Goal: Task Accomplishment & Management: Use online tool/utility

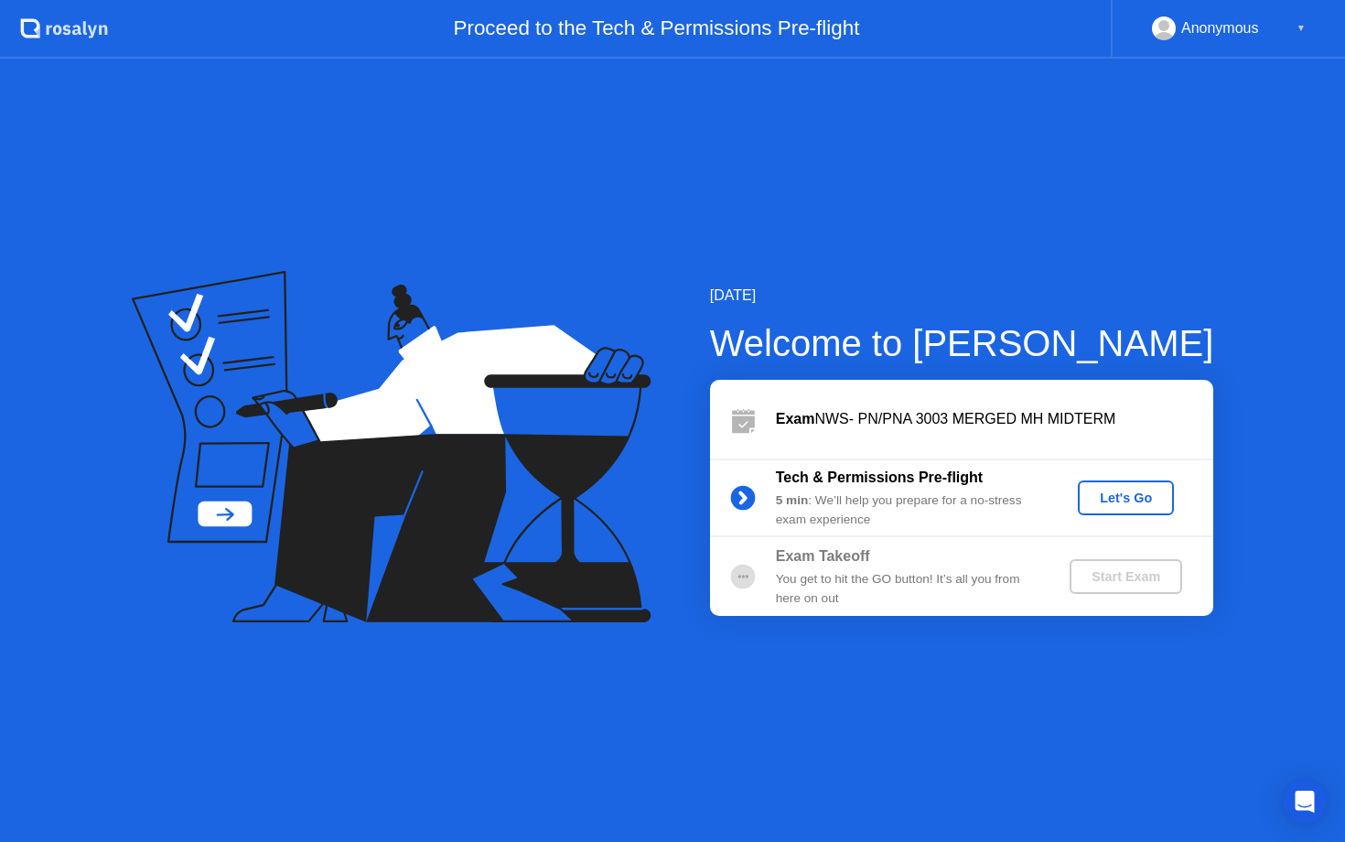
click at [1113, 491] on div "Let's Go" at bounding box center [1125, 498] width 81 height 15
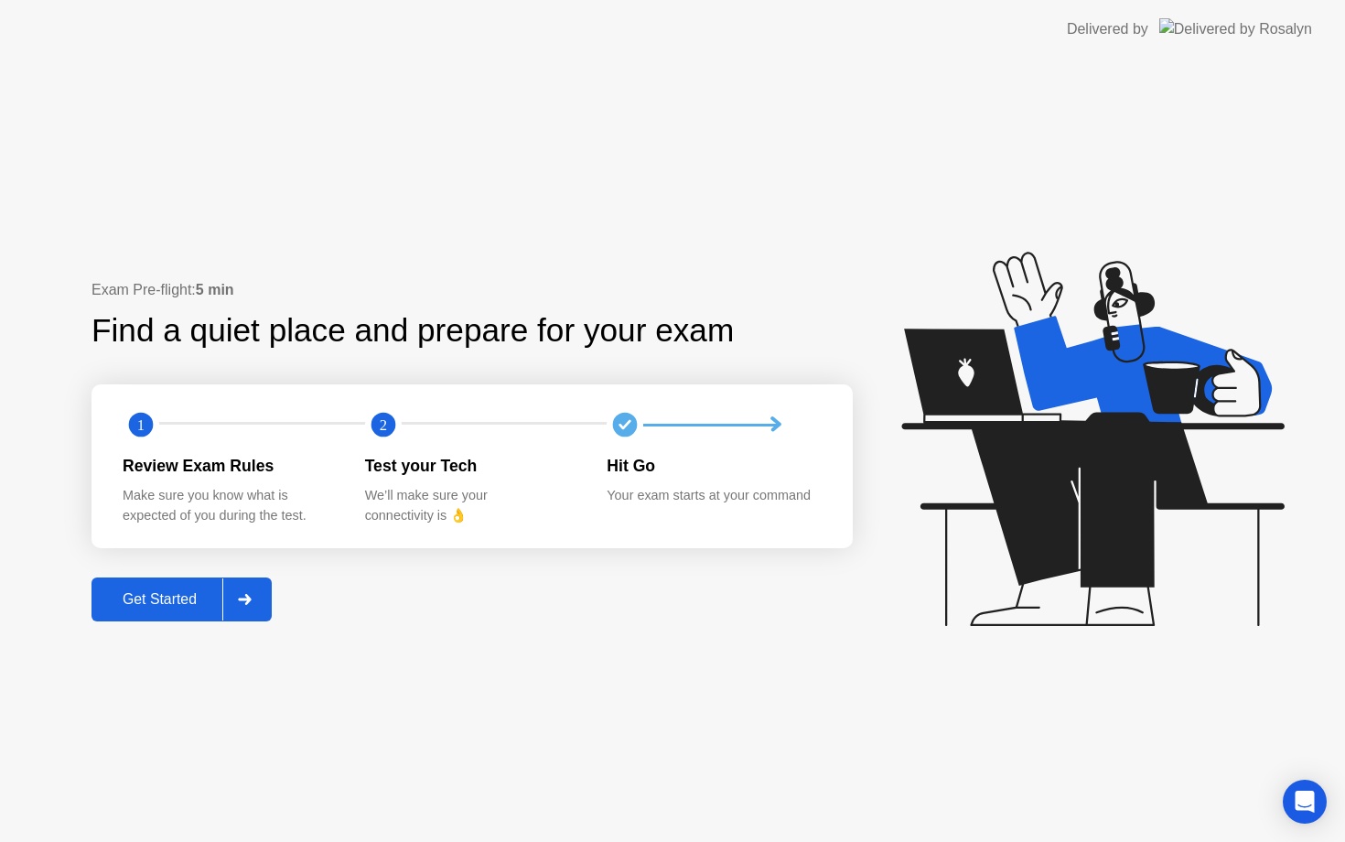
click at [149, 608] on div "Get Started" at bounding box center [159, 599] width 125 height 16
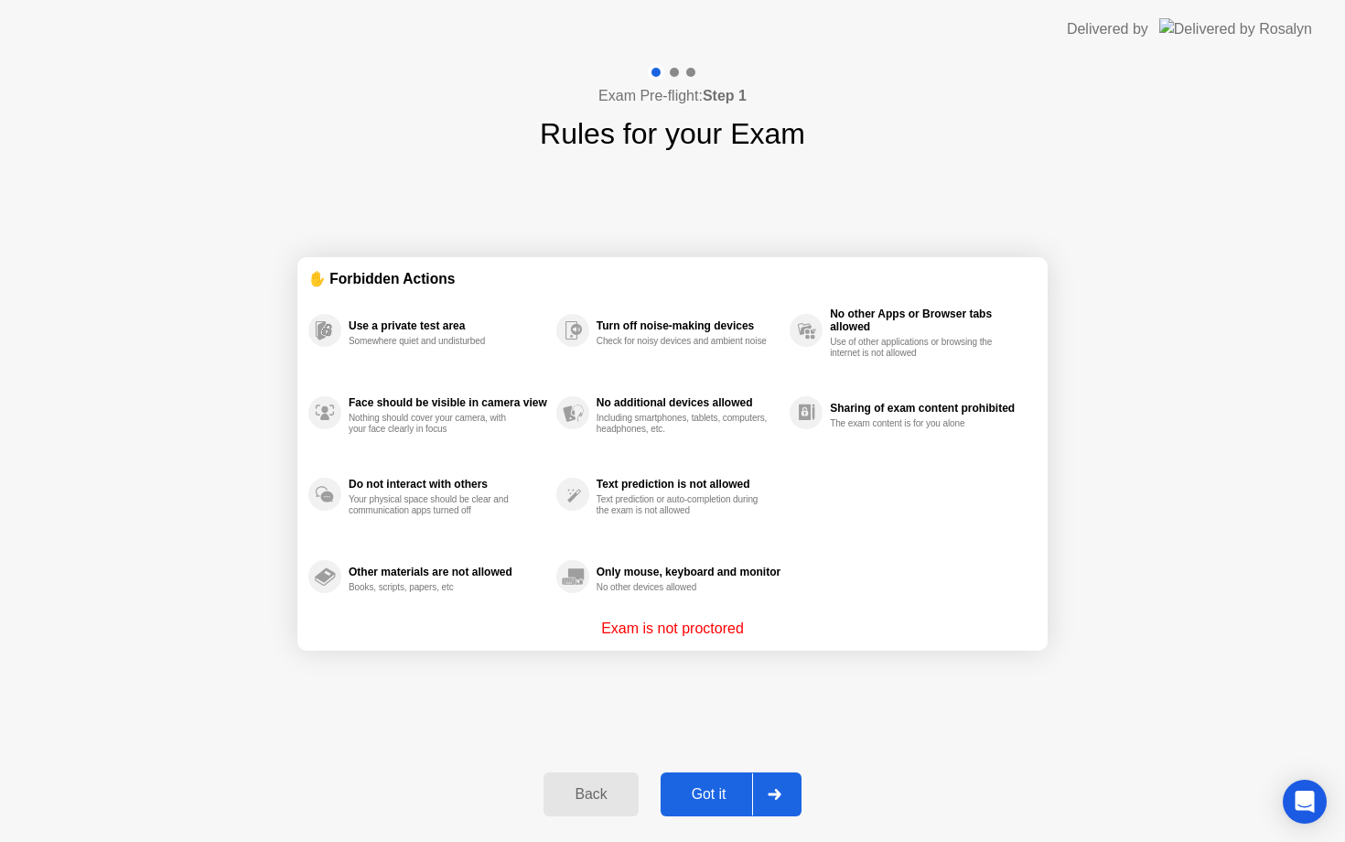
click at [694, 793] on div "Got it" at bounding box center [709, 794] width 86 height 16
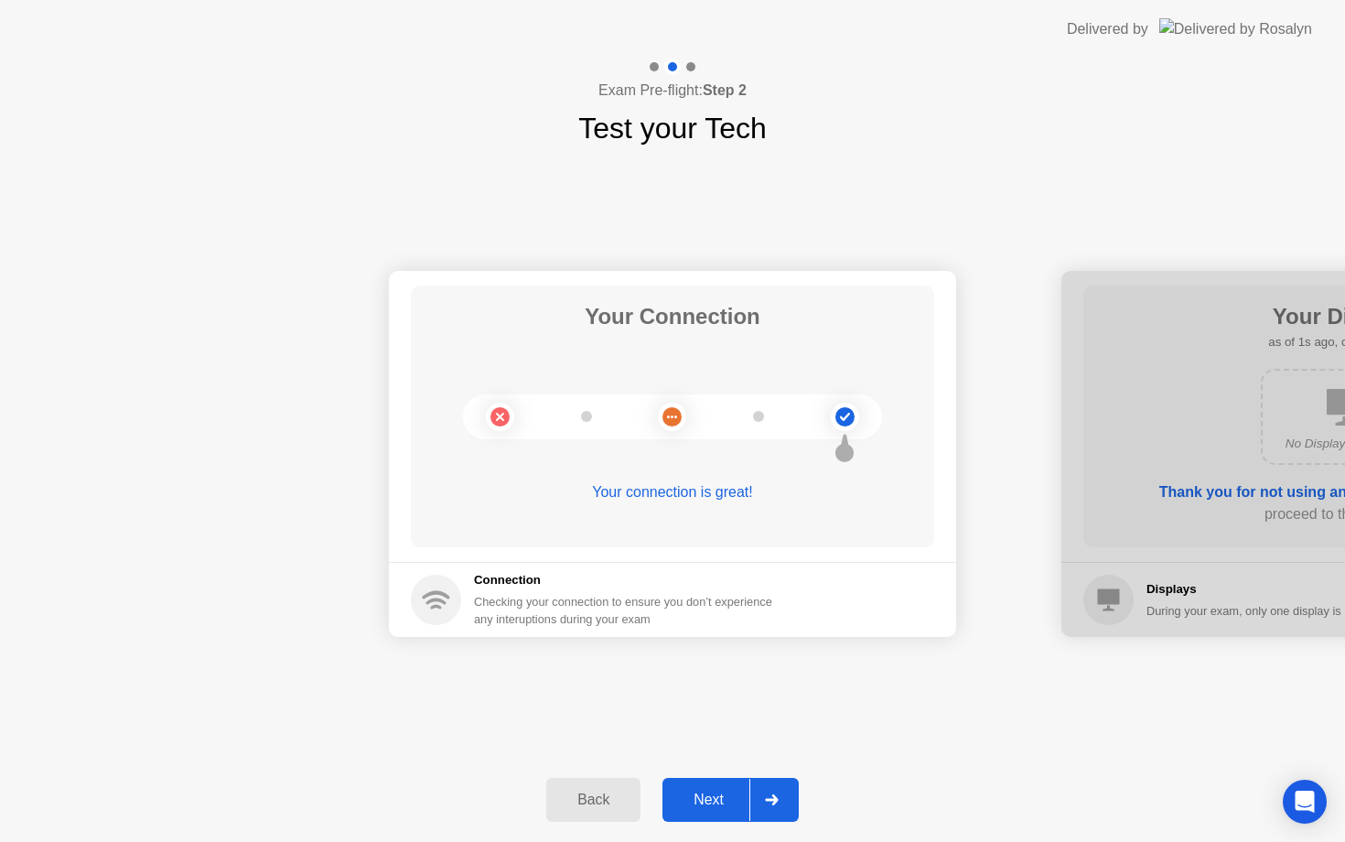
click at [709, 800] on div "Next" at bounding box center [708, 800] width 81 height 16
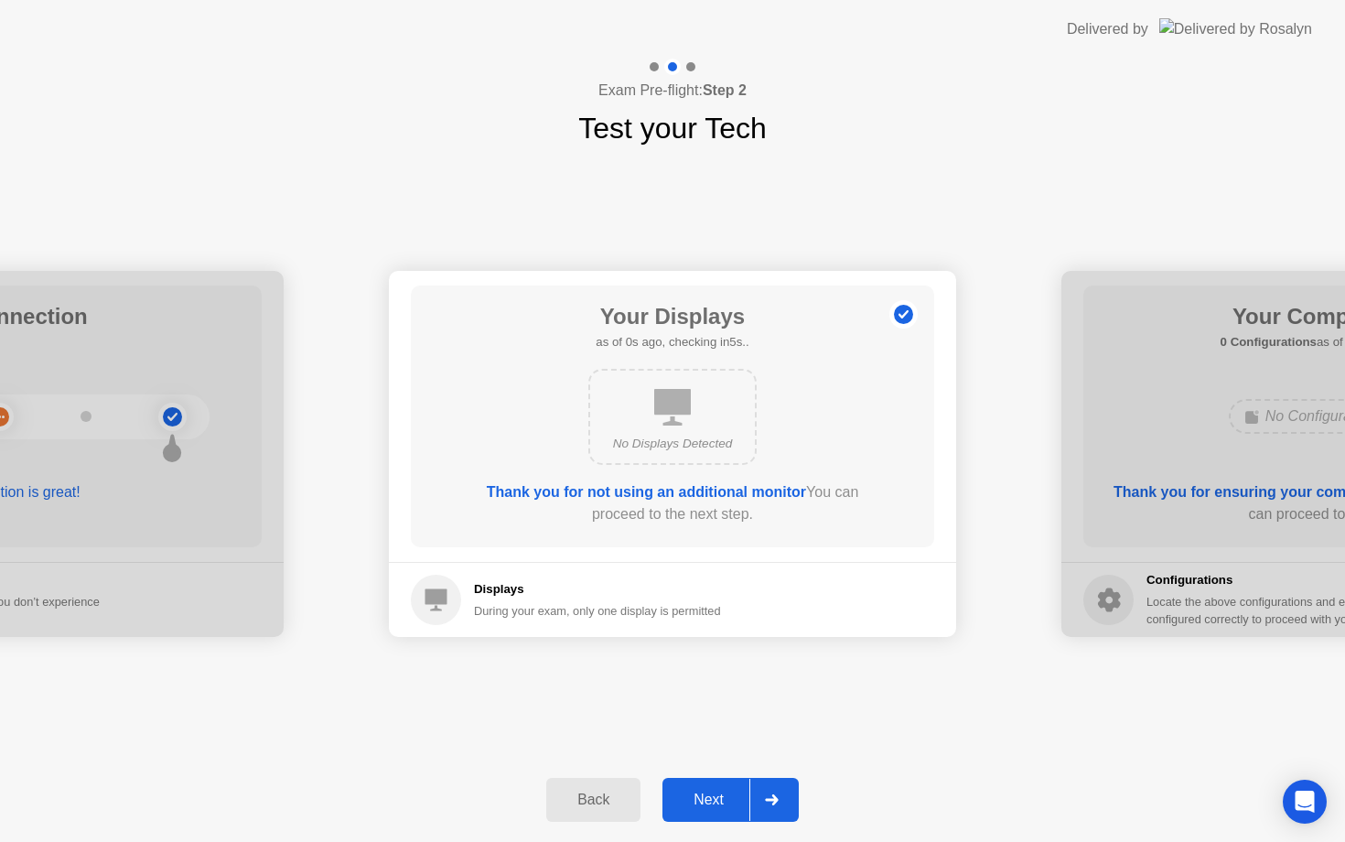
click at [709, 800] on div "Next" at bounding box center [708, 800] width 81 height 16
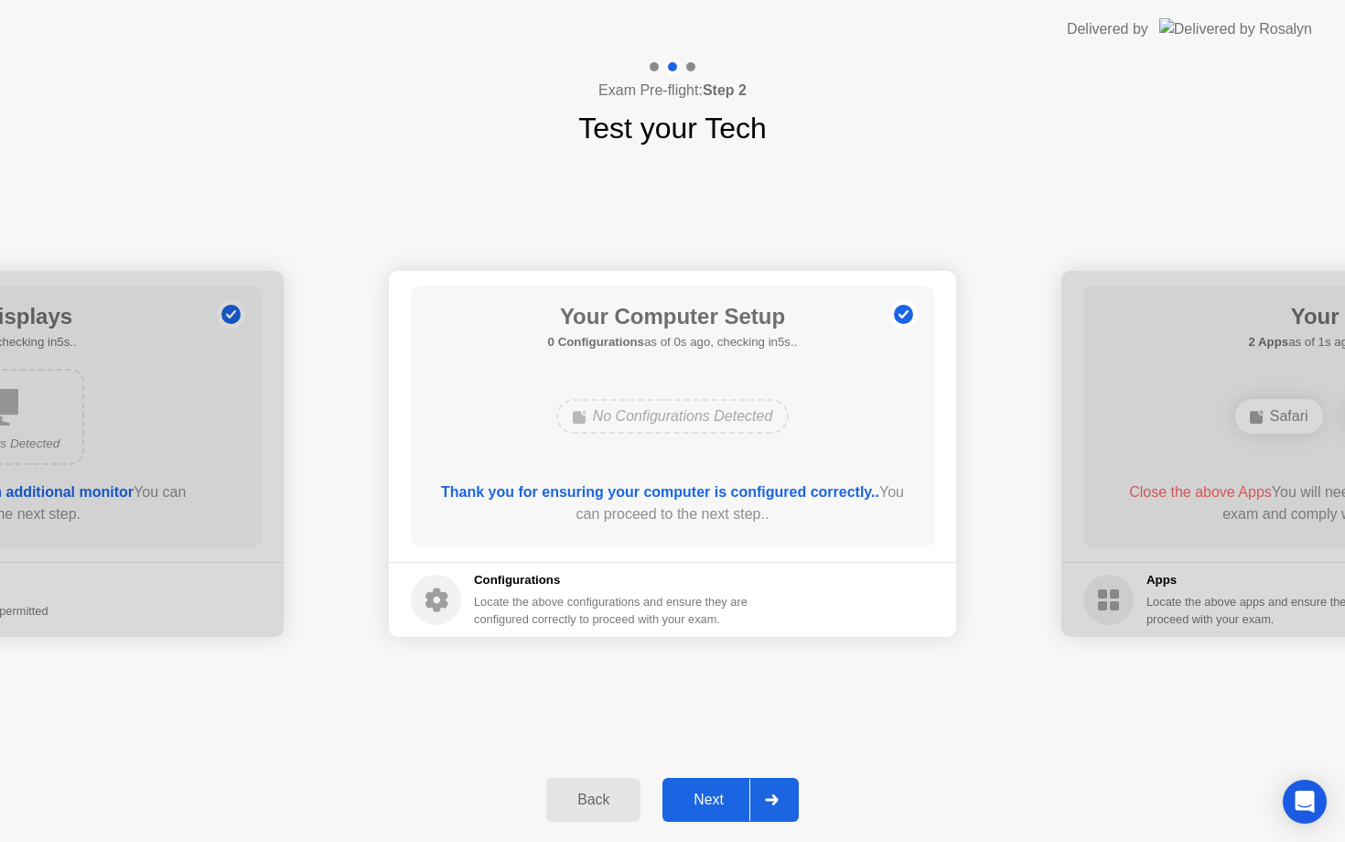
click at [709, 800] on div "Next" at bounding box center [708, 800] width 81 height 16
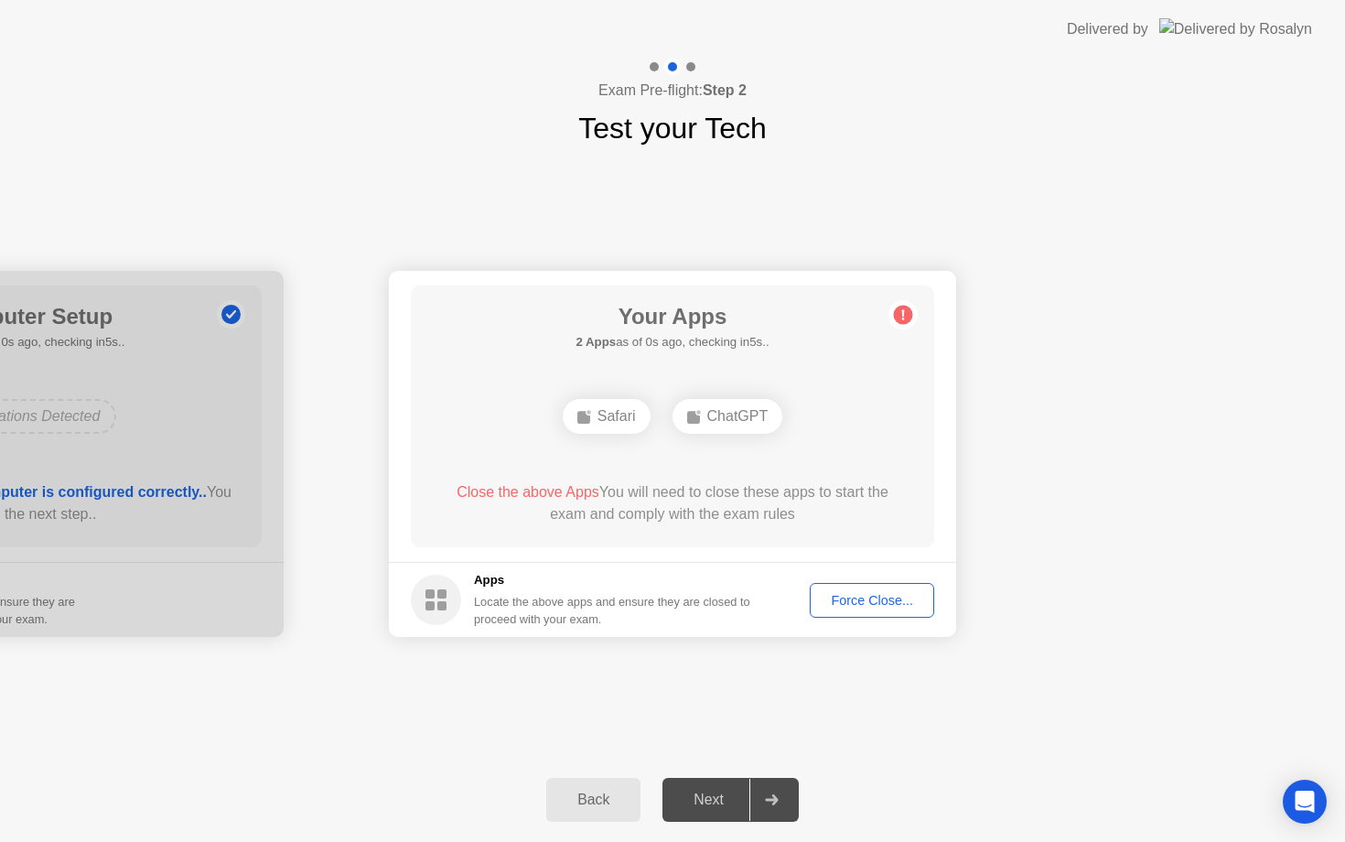
click at [709, 800] on div "Next" at bounding box center [708, 800] width 81 height 16
click at [847, 599] on div "Force Close..." at bounding box center [872, 600] width 112 height 15
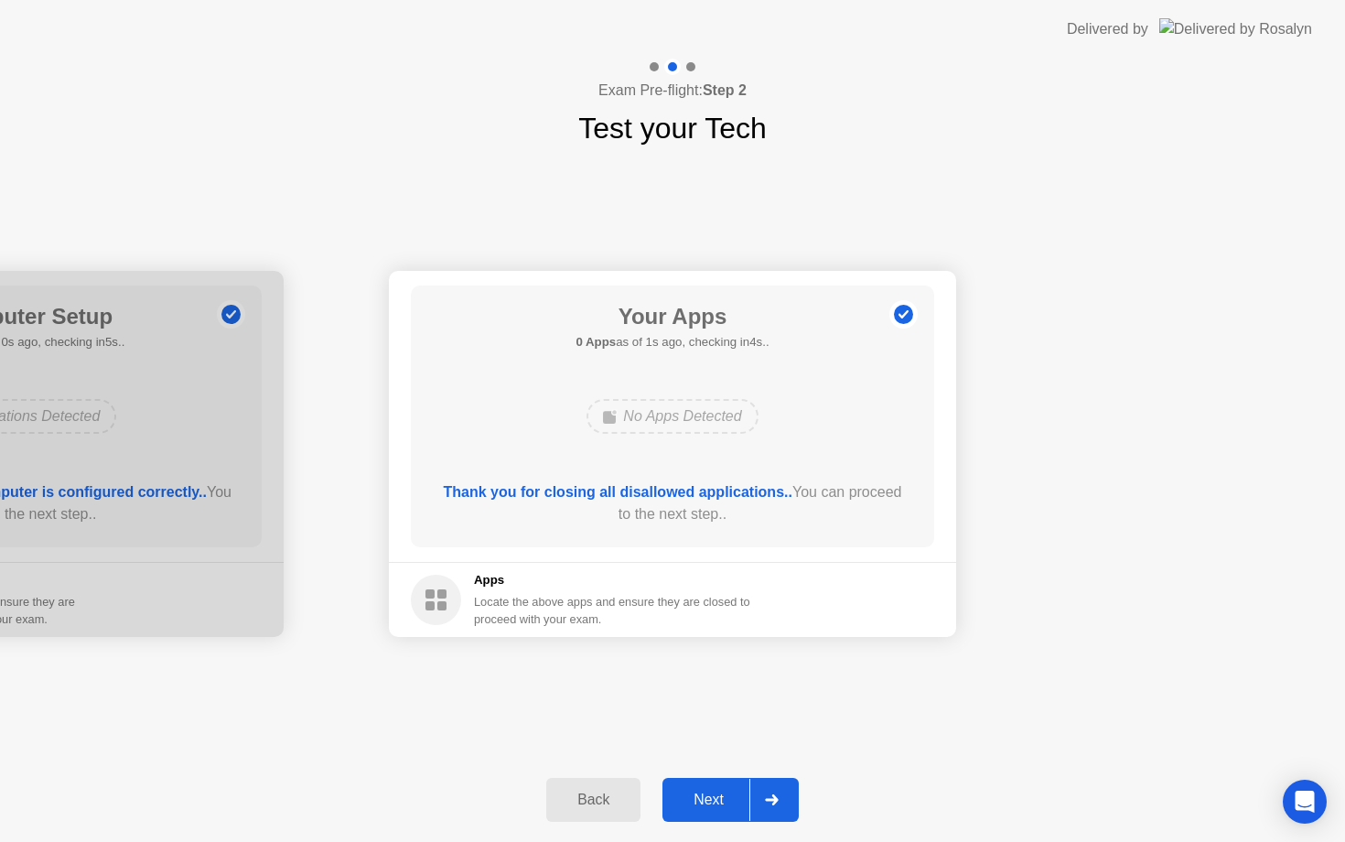
click at [705, 804] on div "Next" at bounding box center [708, 800] width 81 height 16
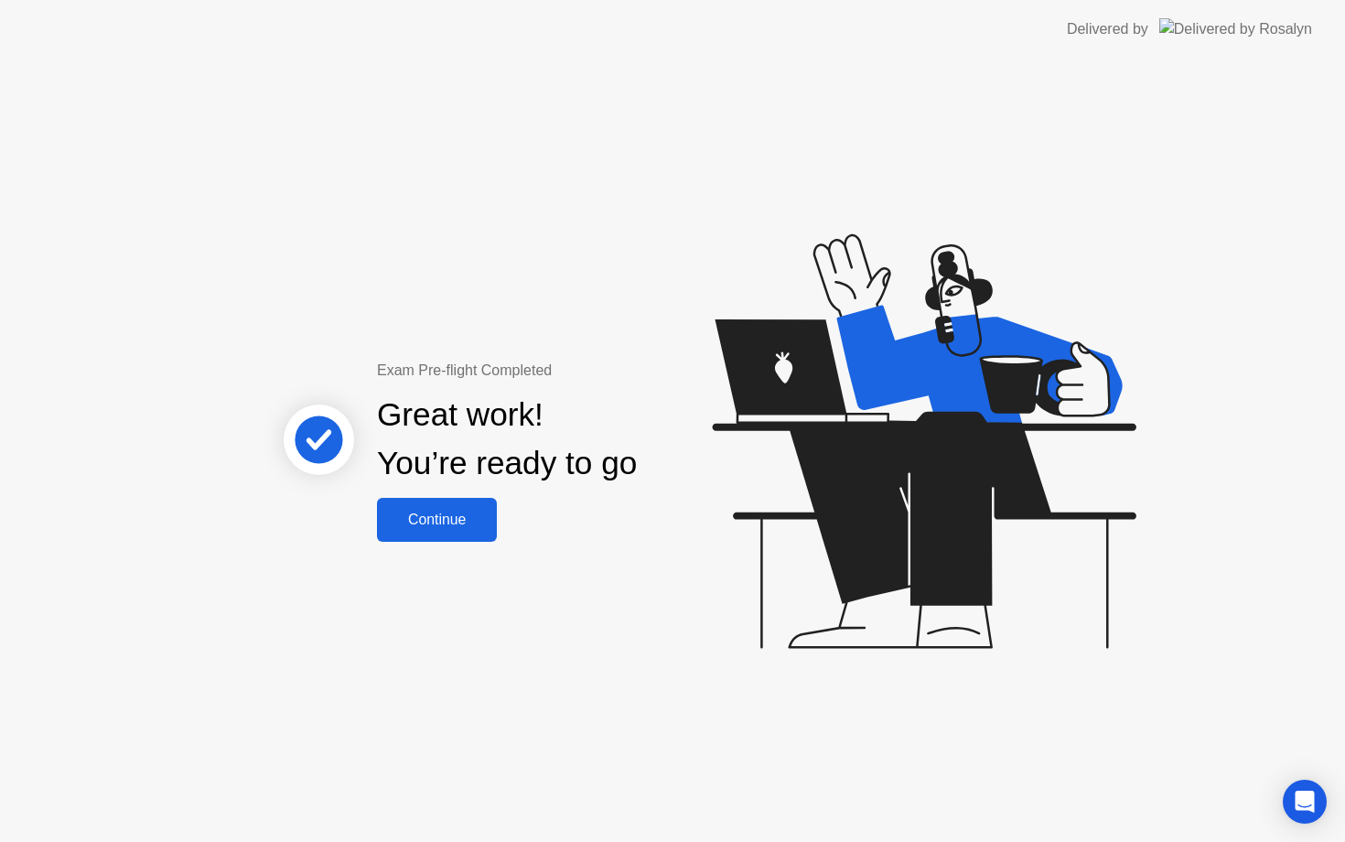
click at [463, 526] on div "Continue" at bounding box center [437, 520] width 109 height 16
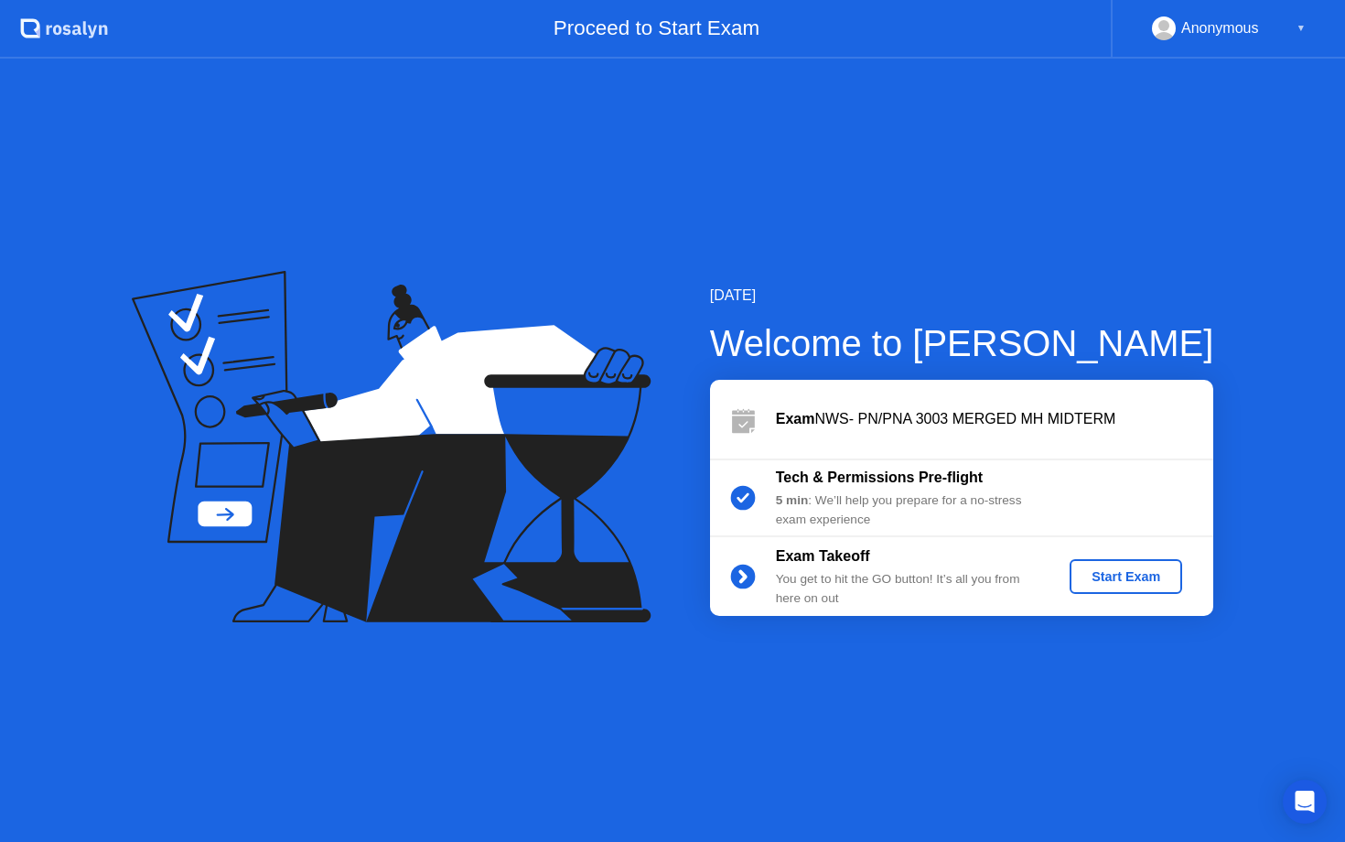
click at [1141, 580] on div "Start Exam" at bounding box center [1126, 576] width 98 height 15
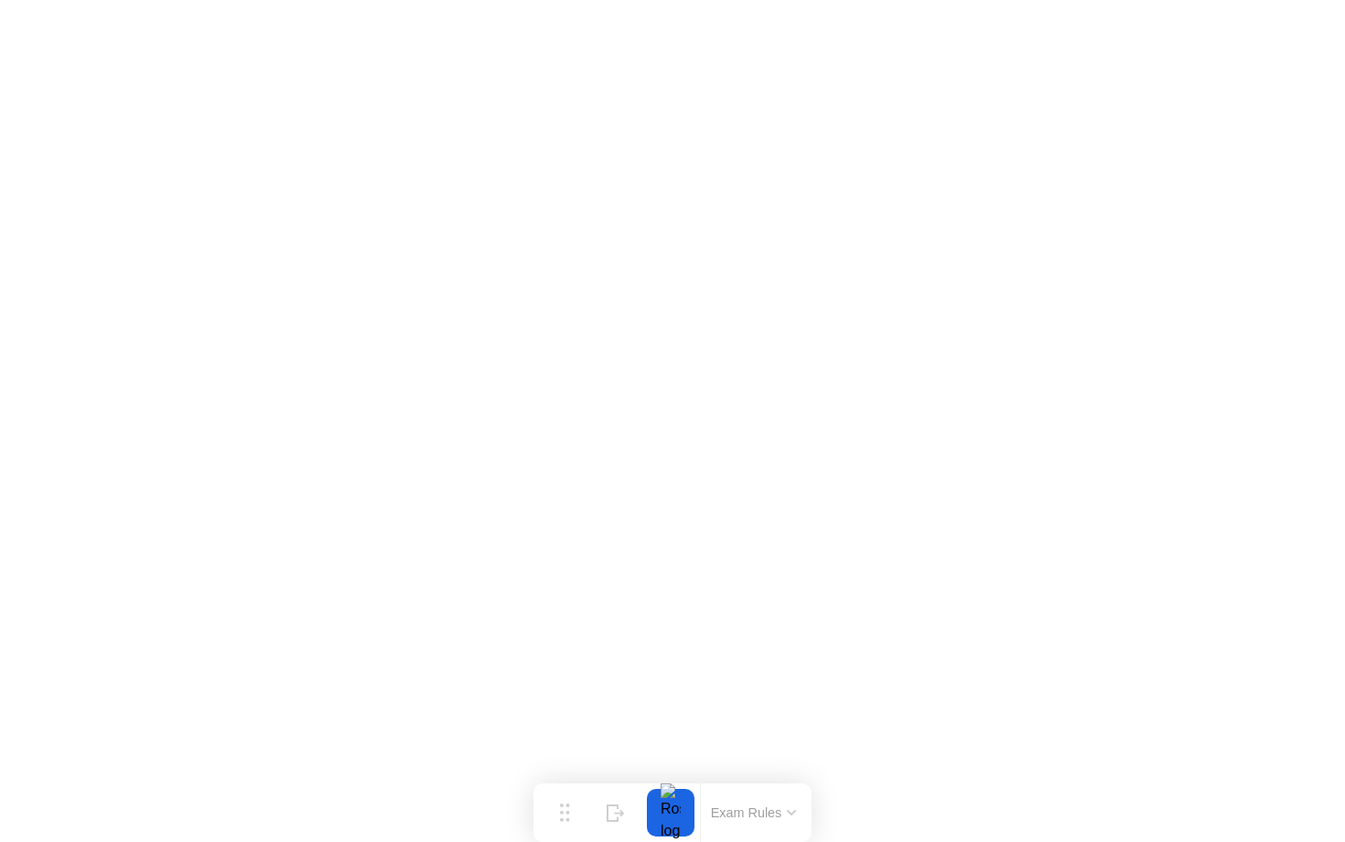
click at [791, 810] on icon at bounding box center [791, 812] width 9 height 5
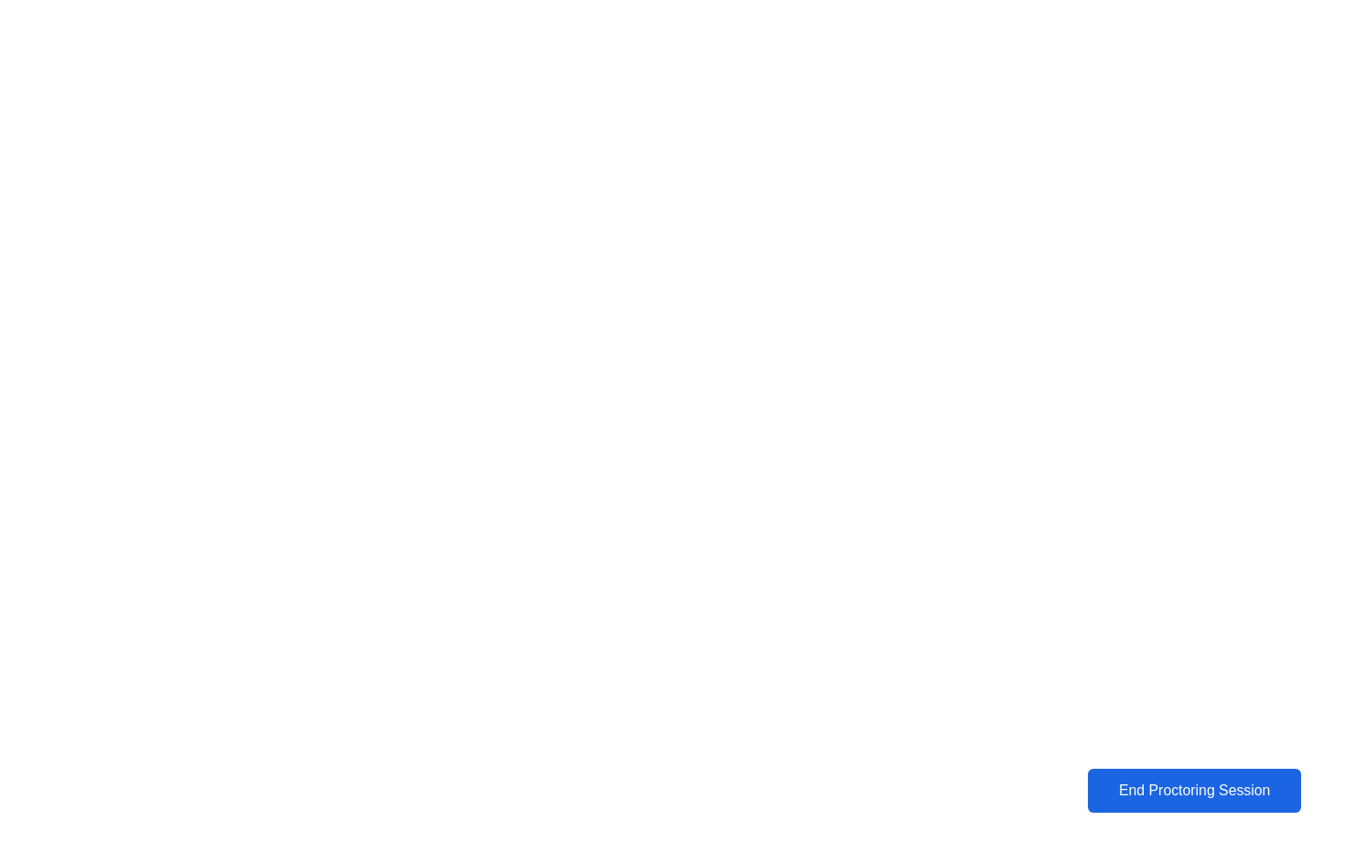
click at [1149, 784] on div "End Proctoring Session" at bounding box center [1195, 790] width 202 height 16
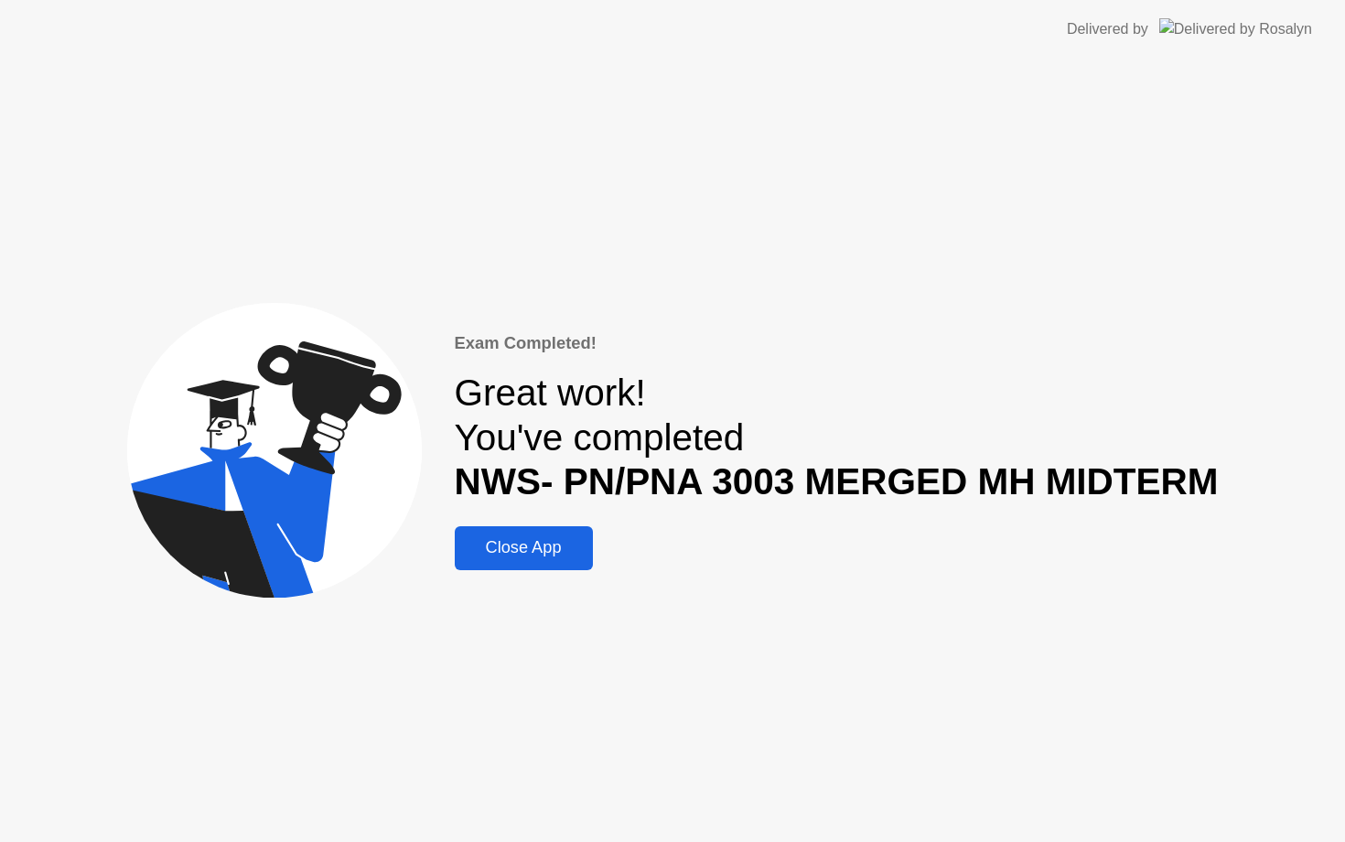
click at [550, 549] on div "Close App" at bounding box center [523, 547] width 127 height 19
